Goal: Transaction & Acquisition: Purchase product/service

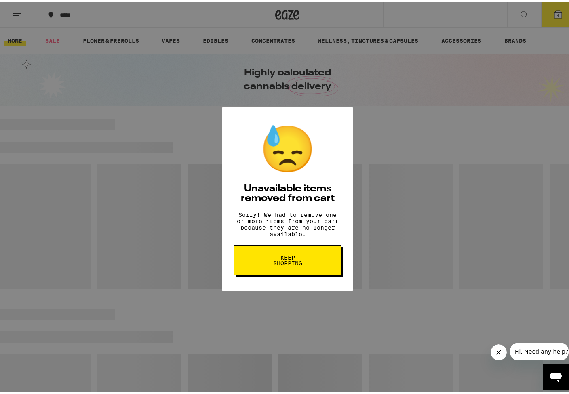
click at [278, 260] on span "Keep Shopping" at bounding box center [288, 258] width 42 height 11
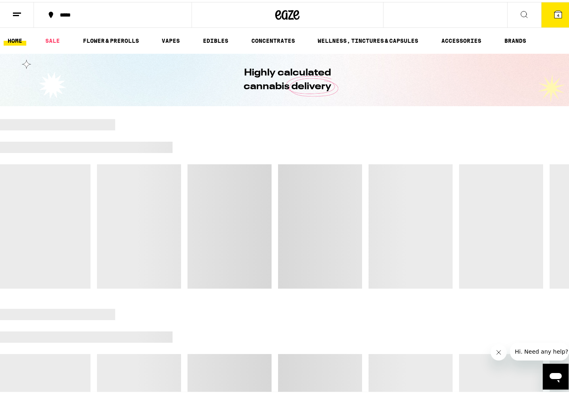
click at [281, 14] on icon at bounding box center [287, 13] width 24 height 15
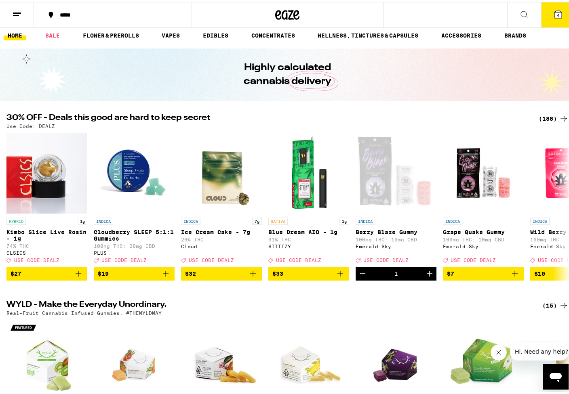
scroll to position [7, 0]
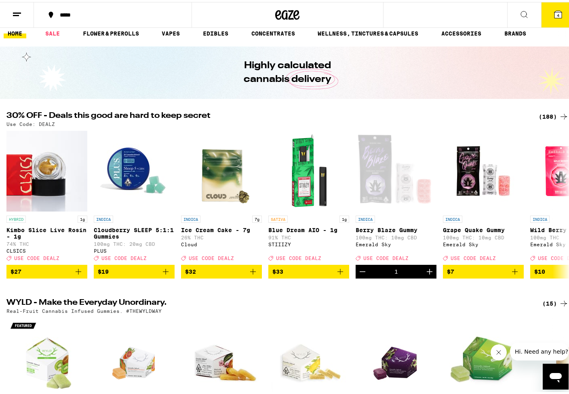
click at [544, 113] on div "(188)" at bounding box center [554, 115] width 30 height 10
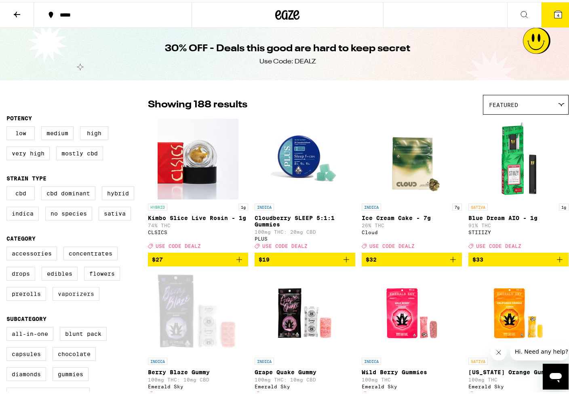
click at [69, 298] on label "Vaporizers" at bounding box center [76, 292] width 47 height 14
click at [8, 247] on input "Vaporizers" at bounding box center [8, 246] width 0 height 0
checkbox input "true"
